Goal: Find specific page/section: Find specific page/section

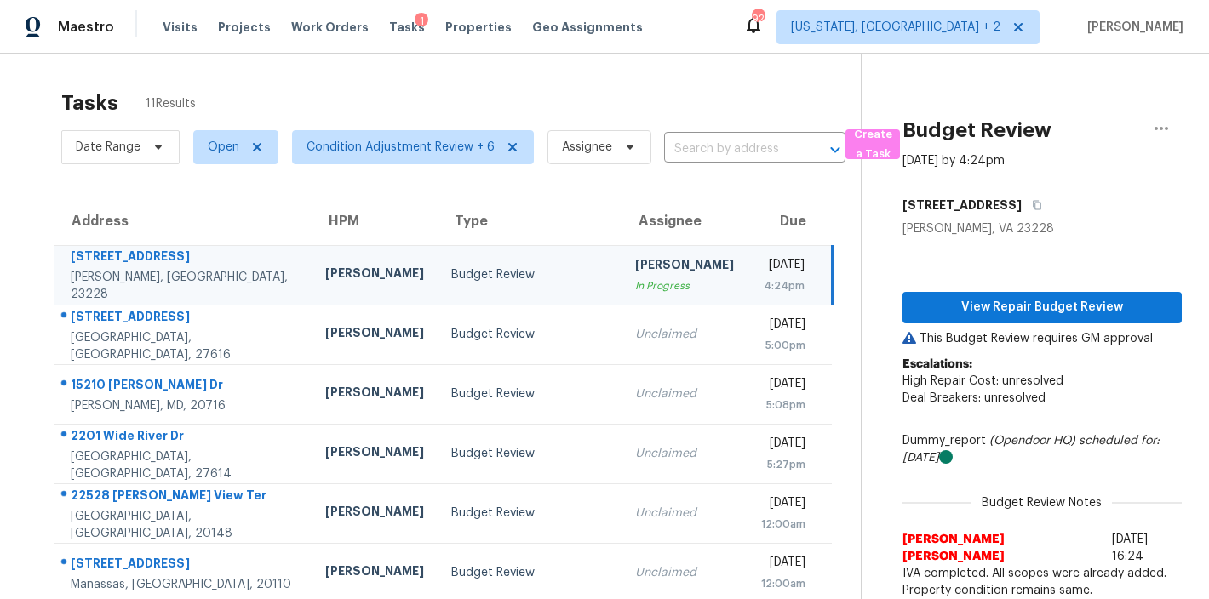
click at [412, 96] on div "Tasks 11 Results" at bounding box center [460, 103] width 799 height 44
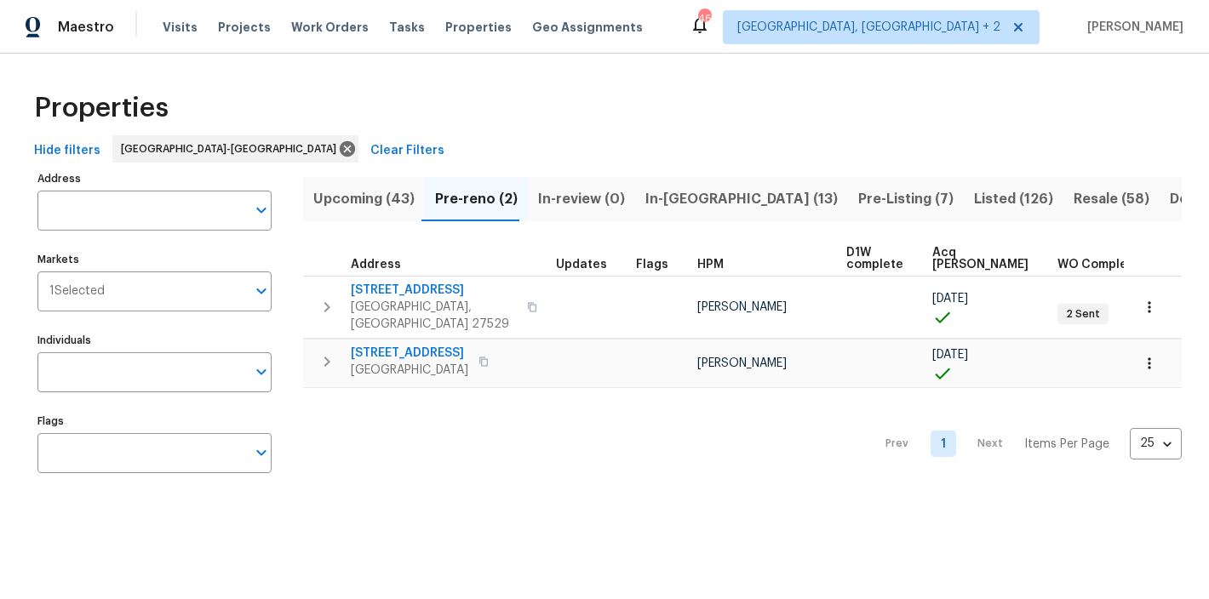
scroll to position [0, 67]
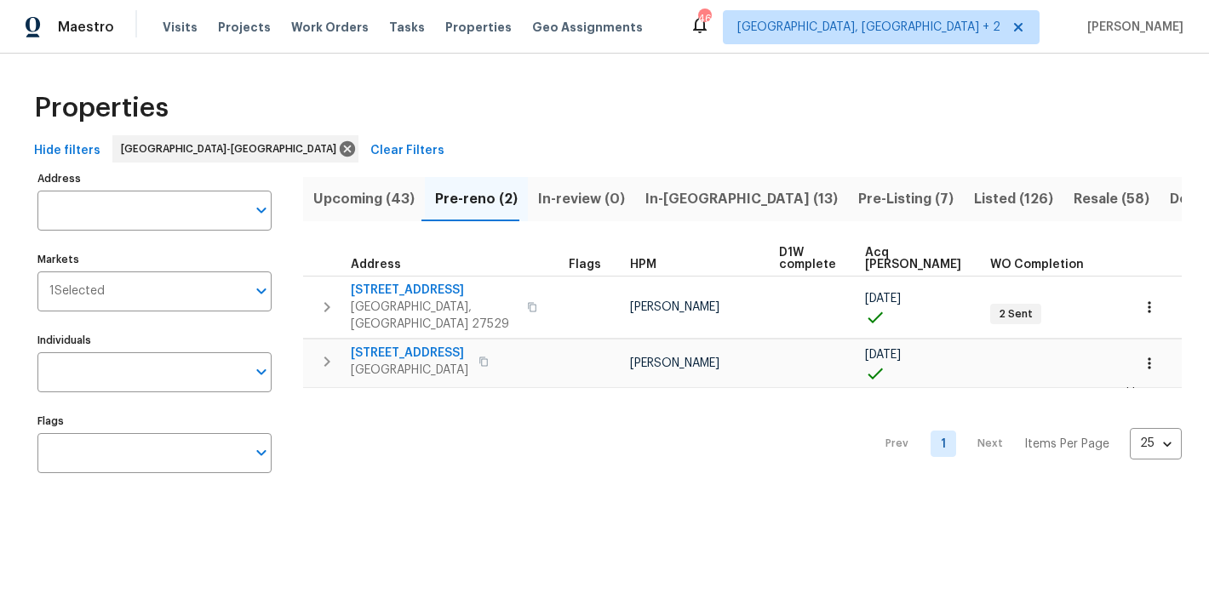
click at [586, 153] on div "Hide filters [GEOGRAPHIC_DATA]-[GEOGRAPHIC_DATA] Clear Filters" at bounding box center [604, 150] width 1154 height 31
click at [1073, 203] on span "Resale (58)" at bounding box center [1111, 199] width 76 height 24
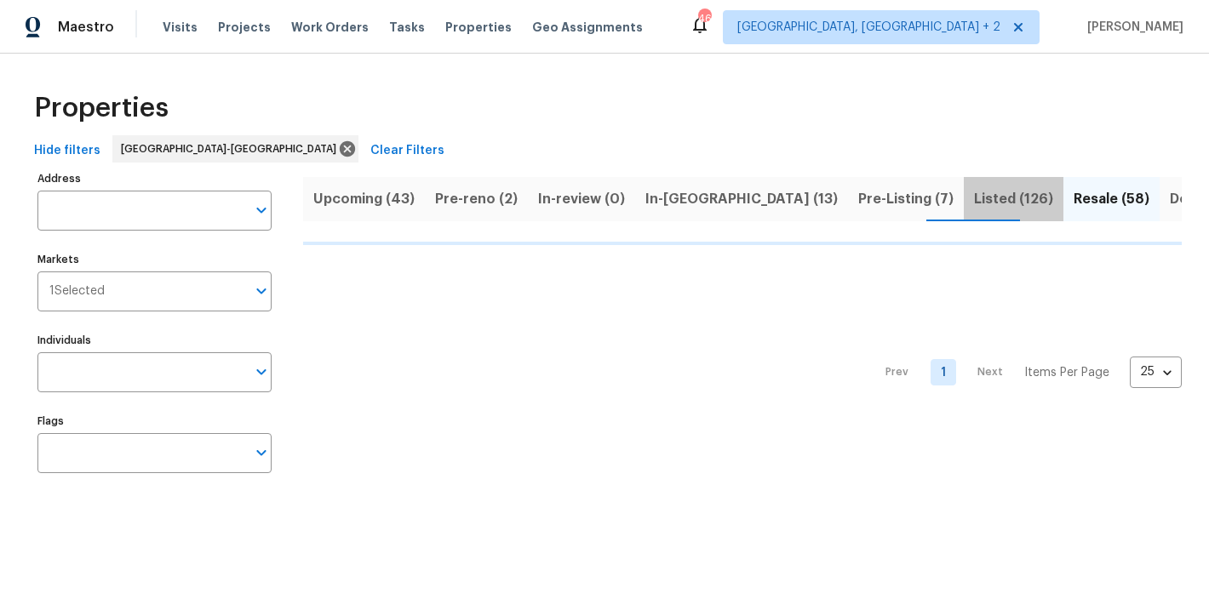
click at [974, 199] on span "Listed (126)" at bounding box center [1013, 199] width 79 height 24
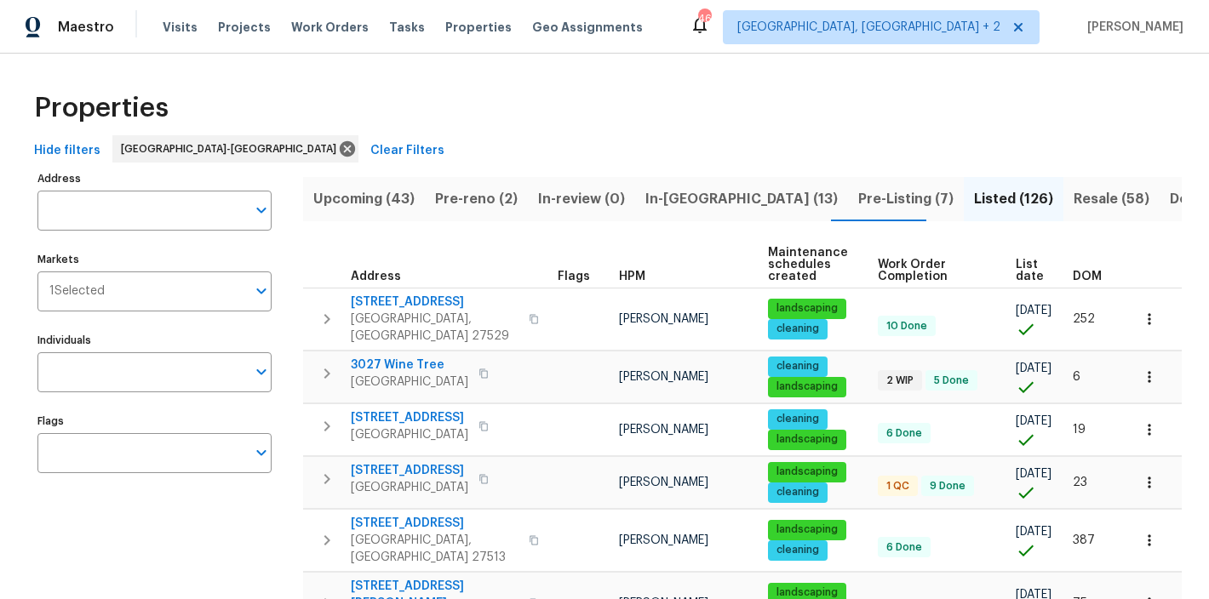
click at [1090, 275] on span "DOM" at bounding box center [1086, 277] width 29 height 12
